Goal: Task Accomplishment & Management: Manage account settings

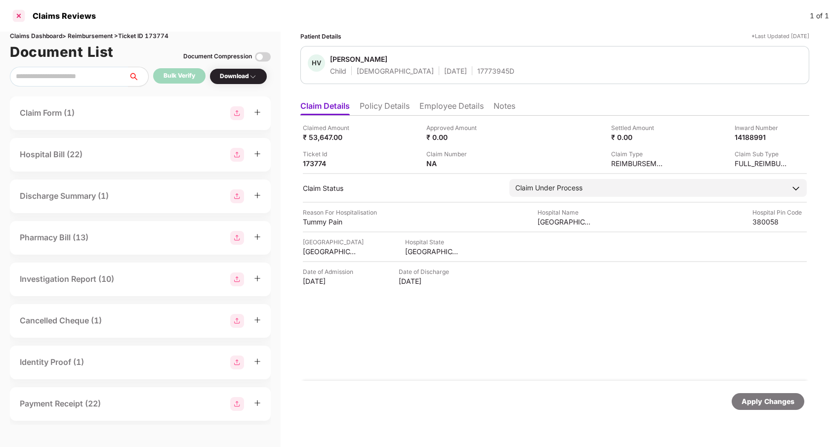
click at [18, 18] on div at bounding box center [19, 16] width 16 height 16
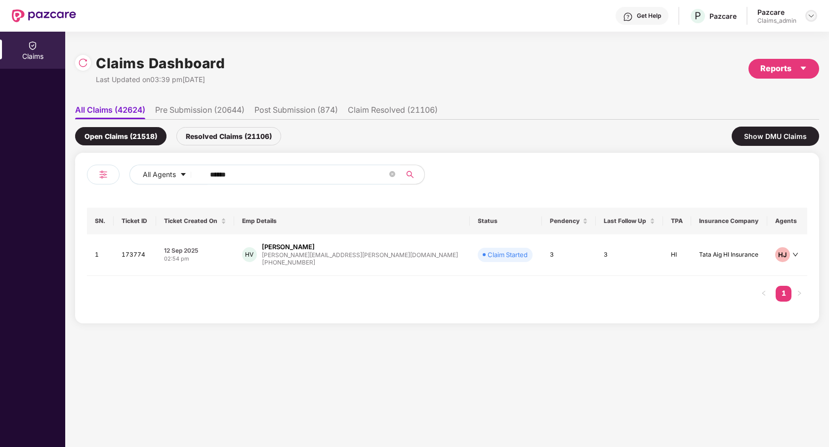
click at [811, 15] on img at bounding box center [811, 16] width 8 height 8
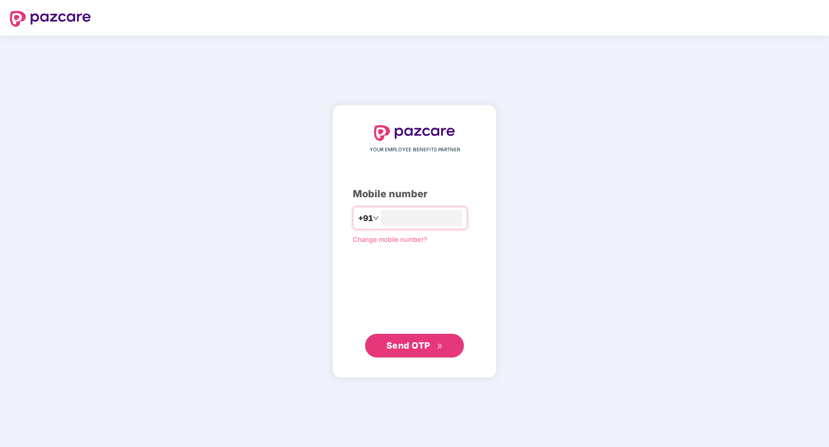
type input "**********"
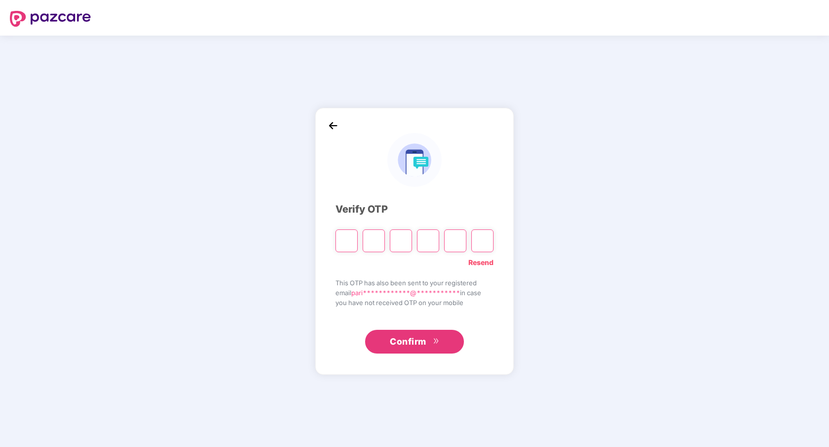
paste input "*"
type input "*"
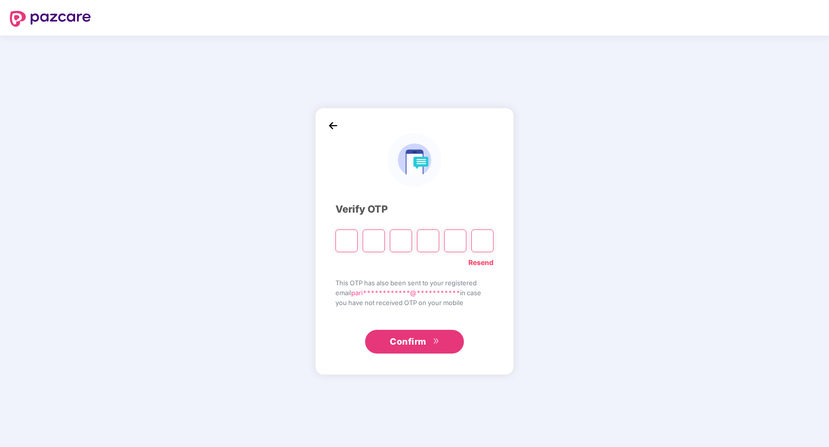
type input "*"
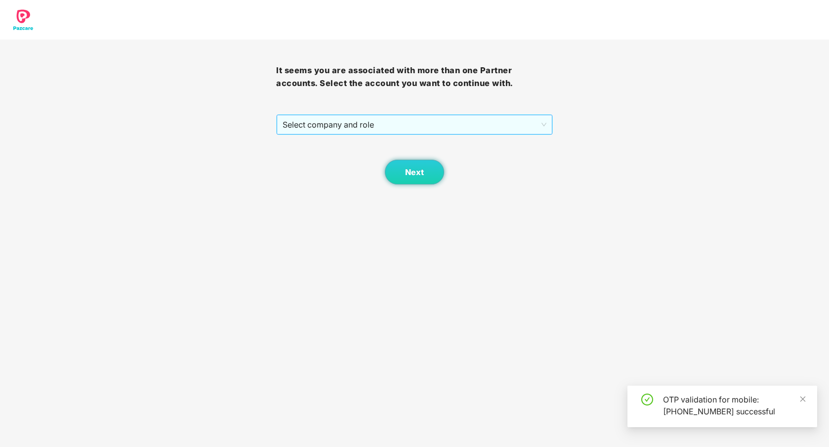
click at [421, 120] on span "Select company and role" at bounding box center [414, 124] width 263 height 19
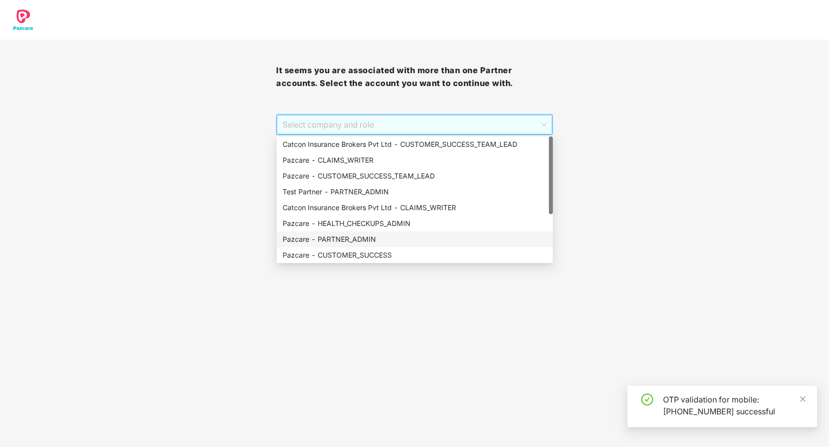
click at [374, 239] on div "Pazcare - PARTNER_ADMIN" at bounding box center [415, 239] width 264 height 11
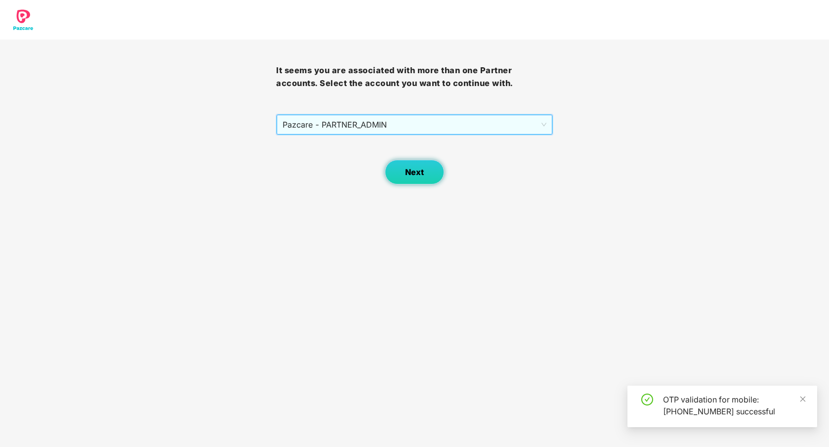
click at [418, 169] on span "Next" at bounding box center [414, 172] width 19 height 9
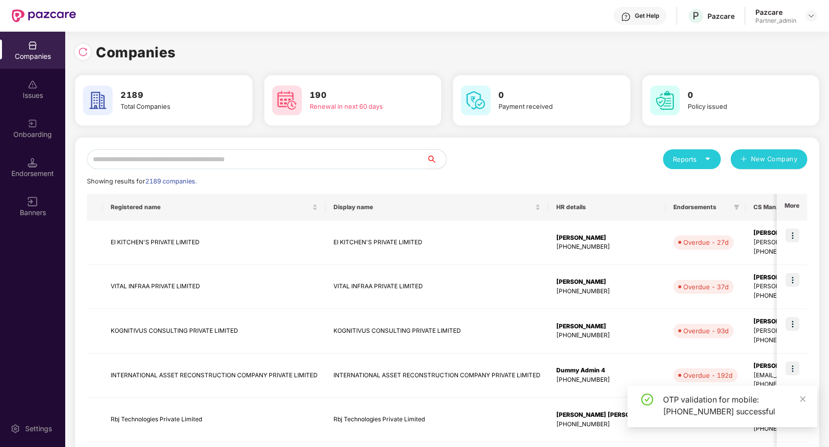
click at [350, 165] on input "text" at bounding box center [256, 159] width 339 height 20
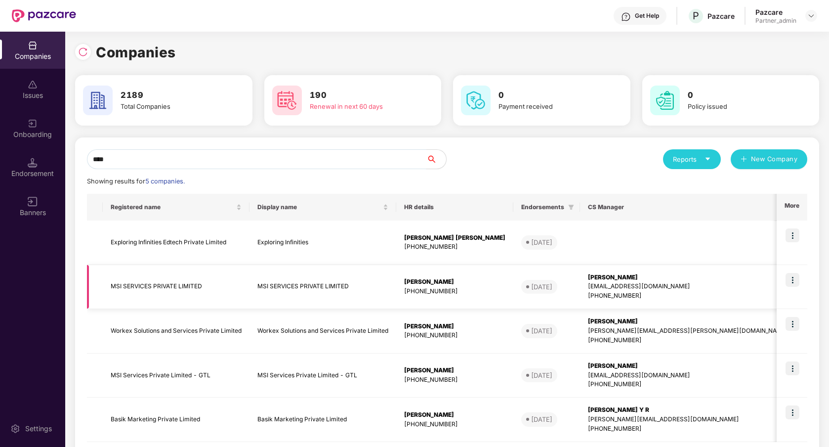
type input "***"
click at [795, 278] on img at bounding box center [793, 280] width 14 height 14
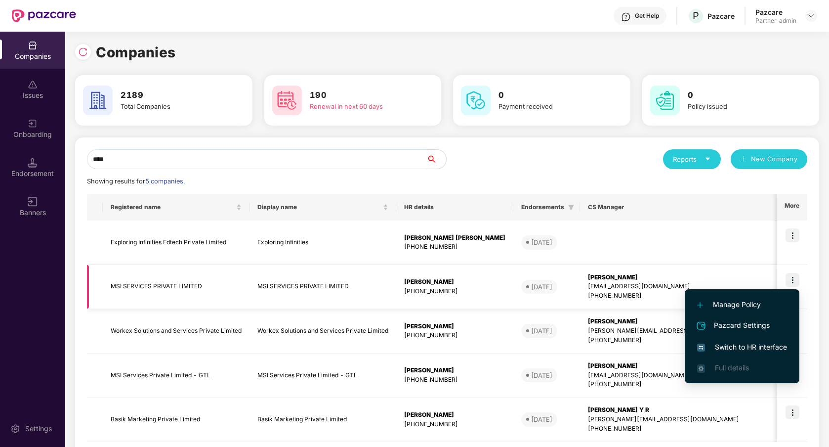
click at [789, 276] on img at bounding box center [793, 280] width 14 height 14
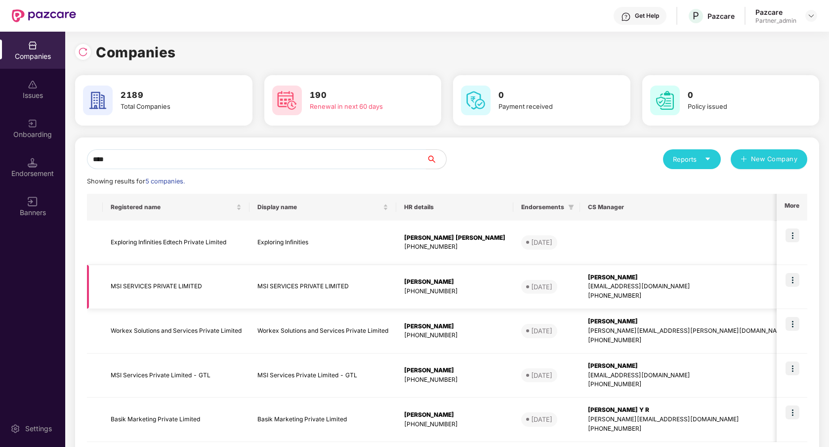
click at [656, 302] on td "[PERSON_NAME] [PERSON_NAME][EMAIL_ADDRESS][DOMAIN_NAME] [PHONE_NUMBER]" at bounding box center [688, 287] width 216 height 44
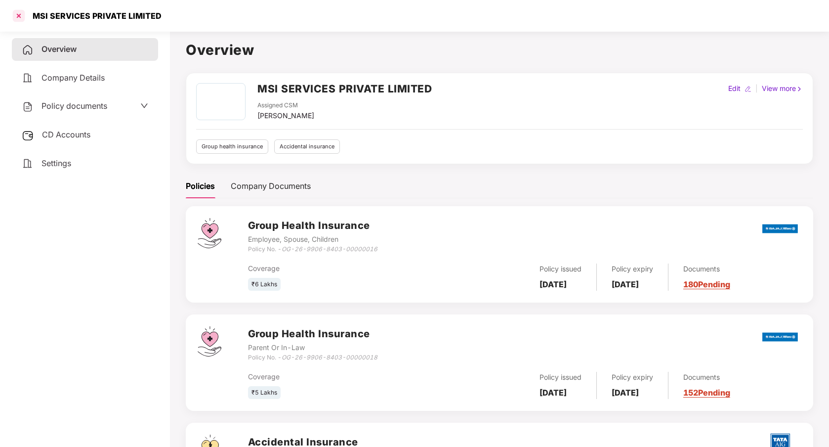
click at [23, 17] on div at bounding box center [19, 16] width 16 height 16
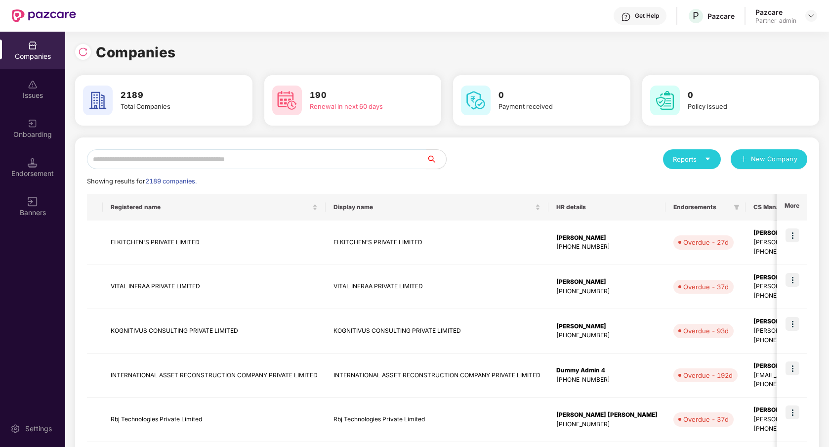
click at [232, 167] on input "text" at bounding box center [256, 159] width 339 height 20
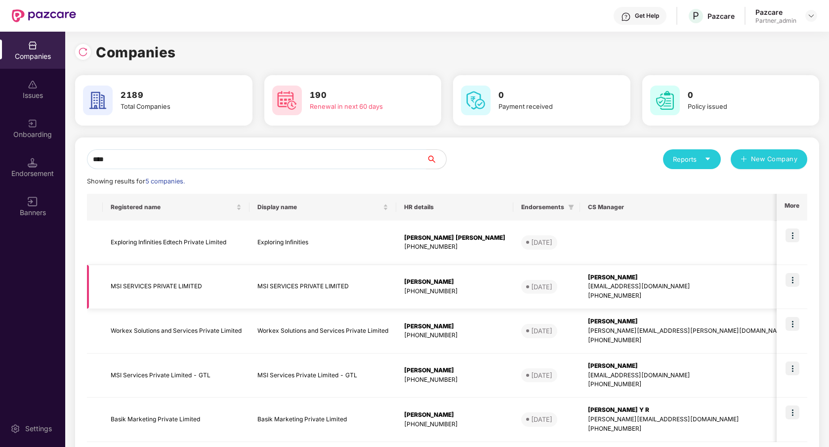
type input "***"
click at [790, 280] on img at bounding box center [793, 280] width 14 height 14
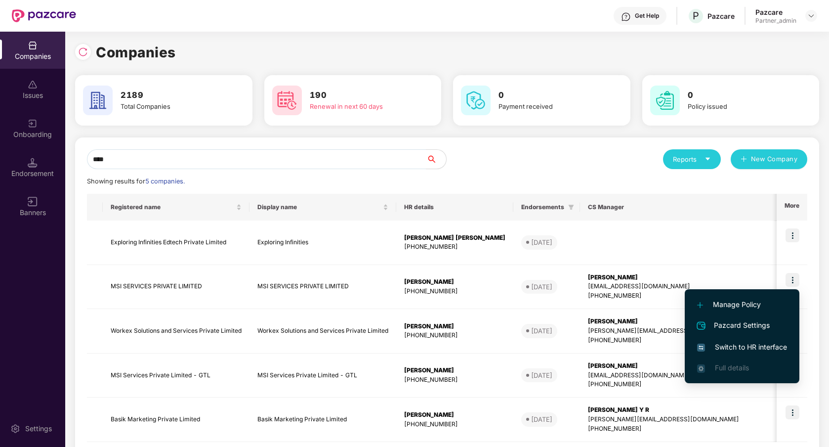
click at [749, 341] on span "Switch to HR interface" at bounding box center [742, 346] width 90 height 11
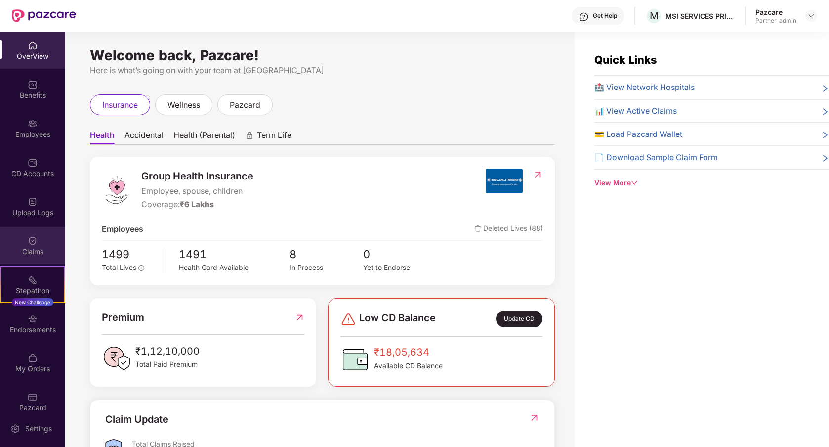
click at [45, 242] on div "Claims" at bounding box center [32, 245] width 65 height 37
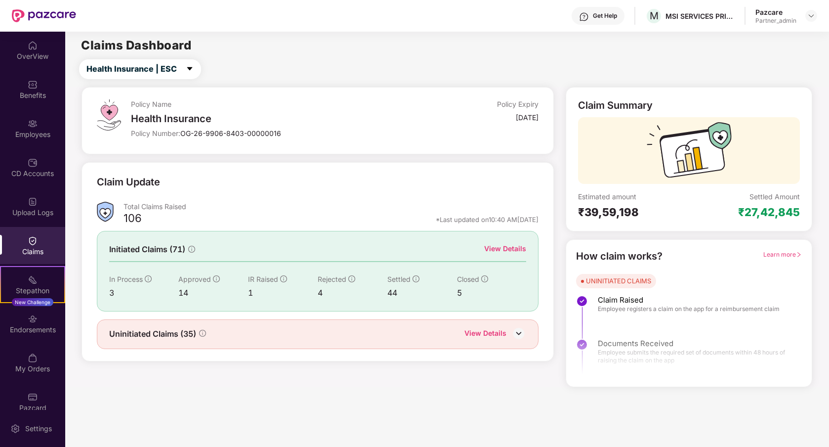
click at [510, 246] on div "View Details" at bounding box center [505, 248] width 42 height 11
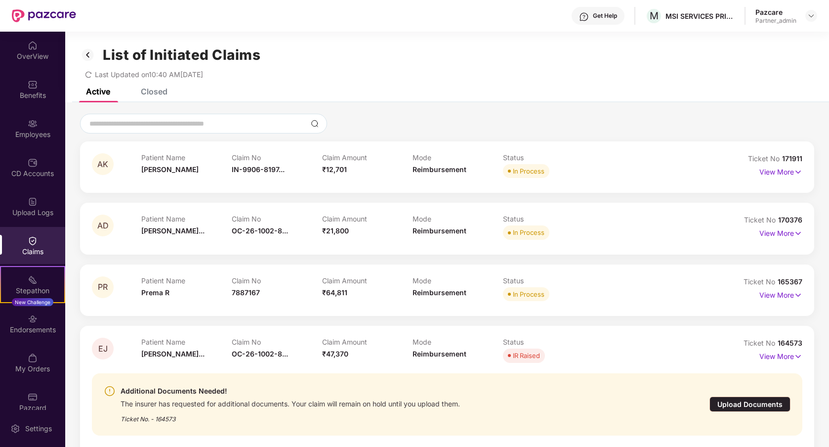
scroll to position [32, 0]
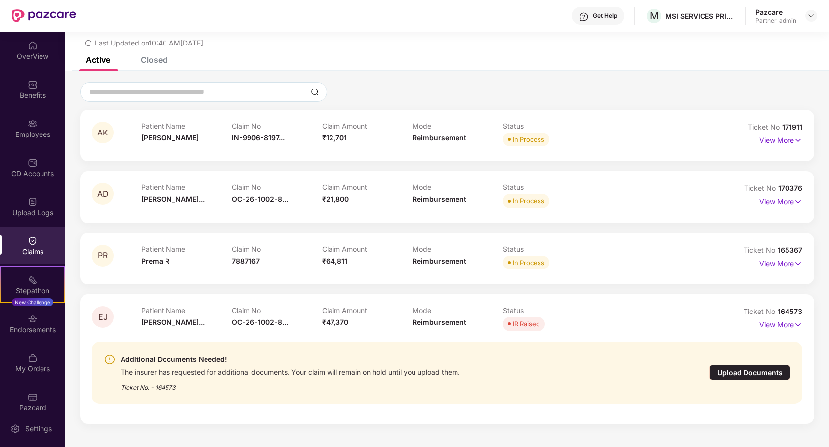
click at [764, 328] on p "View More" at bounding box center [780, 323] width 43 height 13
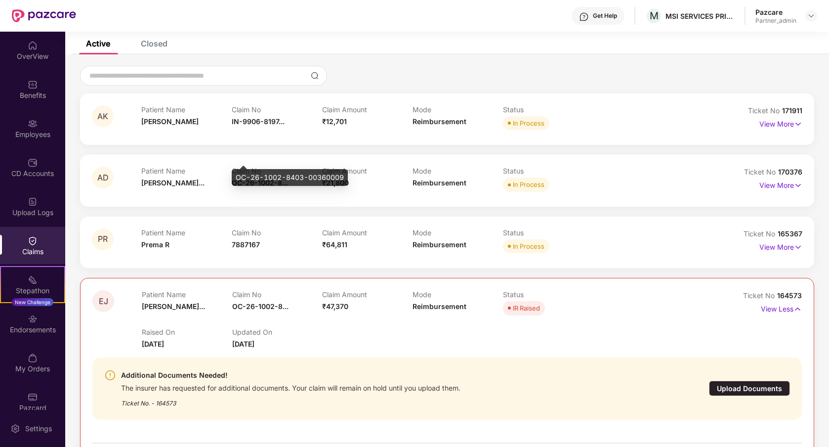
scroll to position [0, 0]
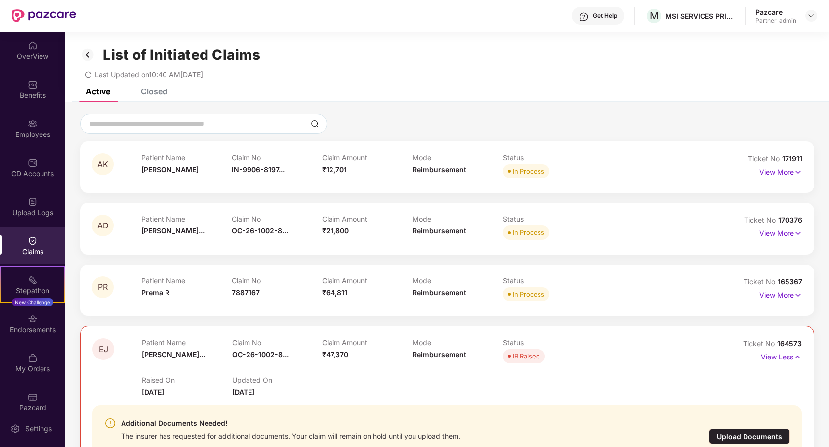
click at [150, 97] on div "Closed" at bounding box center [147, 92] width 42 height 22
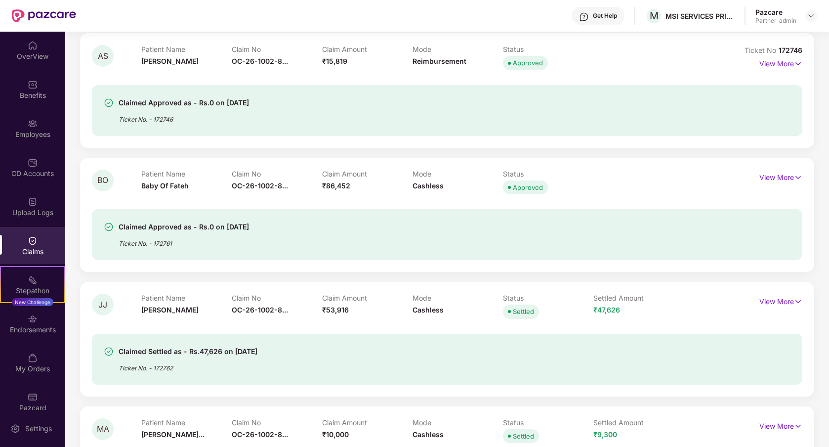
scroll to position [240, 0]
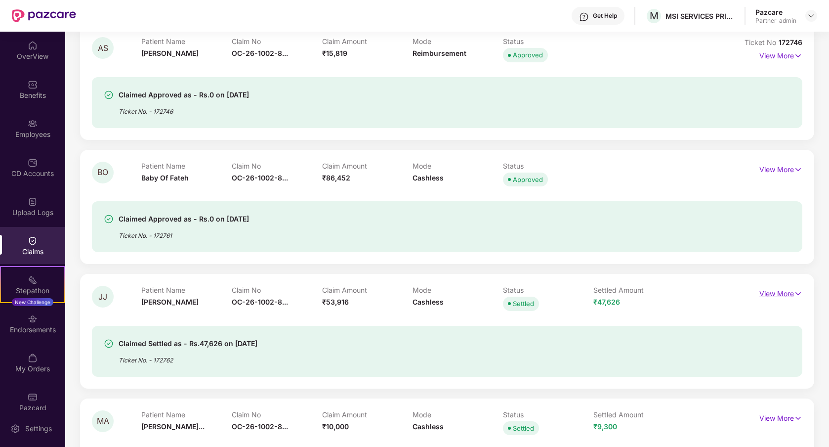
click at [765, 292] on p "View More" at bounding box center [780, 292] width 43 height 13
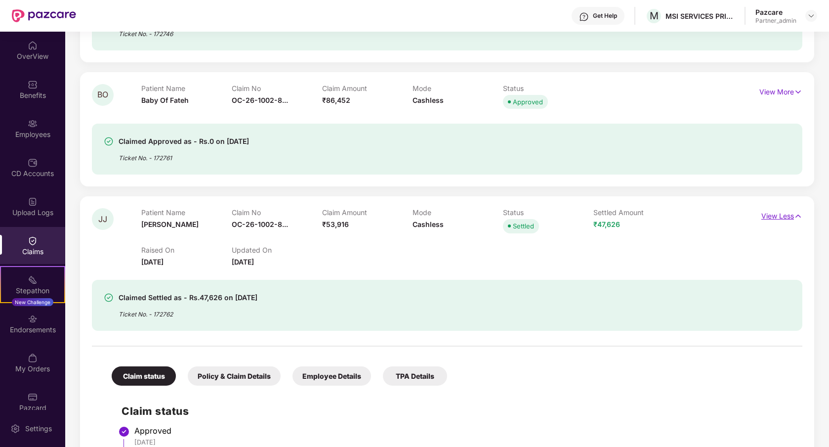
scroll to position [324, 0]
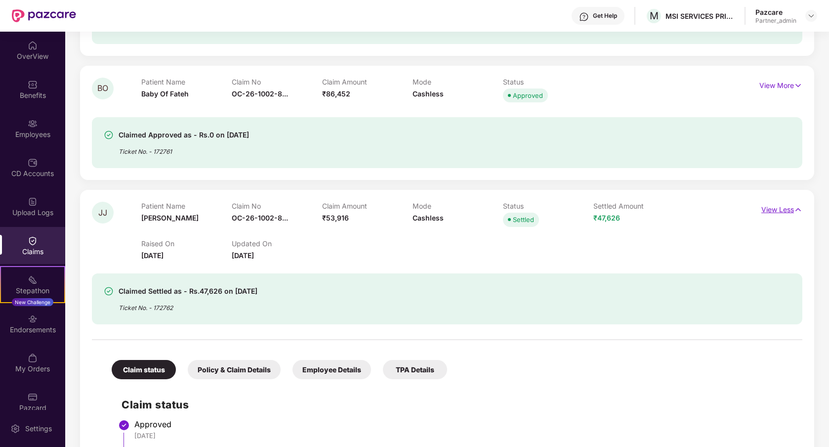
click at [776, 213] on p "View Less" at bounding box center [781, 208] width 41 height 13
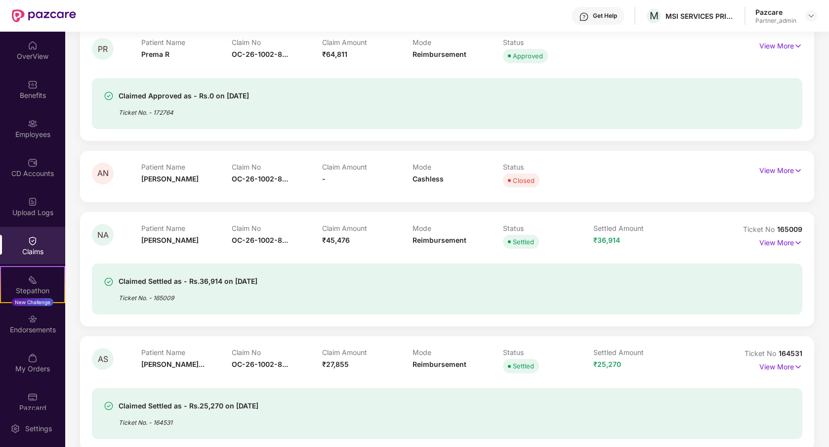
scroll to position [1360, 0]
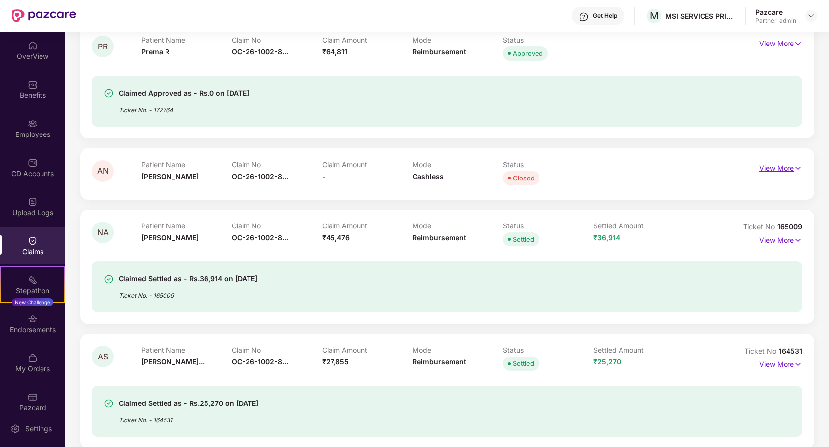
click at [766, 170] on p "View More" at bounding box center [780, 166] width 43 height 13
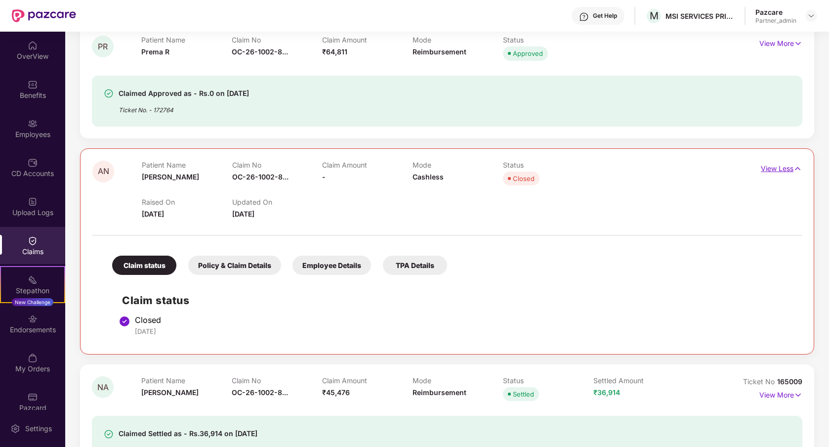
click at [766, 170] on p "View Less" at bounding box center [781, 167] width 41 height 13
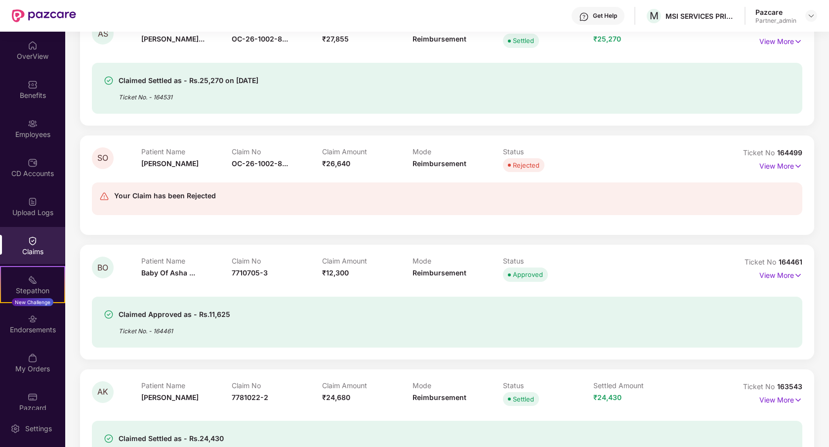
scroll to position [1687, 0]
